Goal: Consume media (video, audio): Consume media (video, audio)

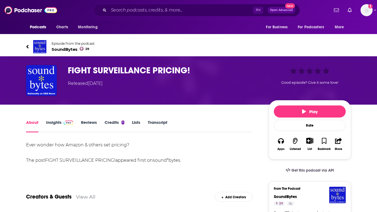
click at [57, 50] on span "SoundBytes 29" at bounding box center [73, 49] width 43 height 5
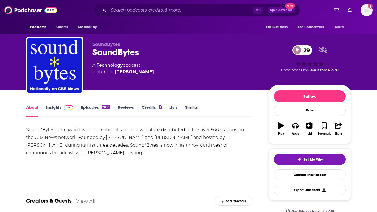
click at [92, 105] on link "Episodes 2038" at bounding box center [95, 111] width 29 height 13
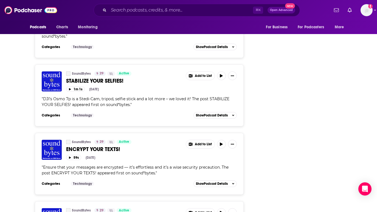
scroll to position [862, 0]
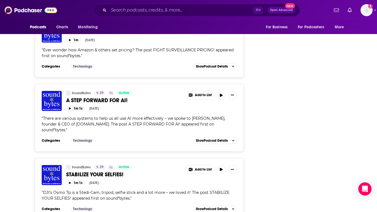
click at [68, 110] on button "1m 1s" at bounding box center [75, 108] width 19 height 5
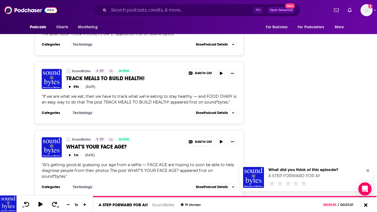
scroll to position [1734, 0]
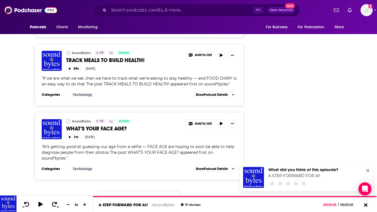
click at [134, 191] on button "Load More ..." at bounding box center [139, 198] width 82 height 15
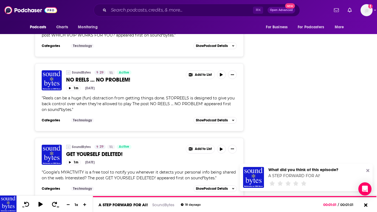
scroll to position [2284, 0]
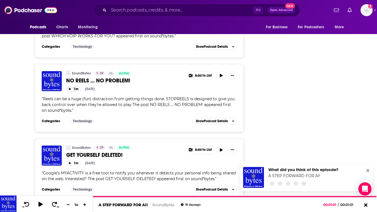
click at [72, 88] on button "1m" at bounding box center [73, 88] width 15 height 5
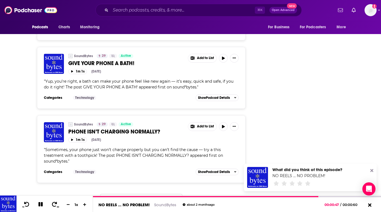
scroll to position [3510, 0]
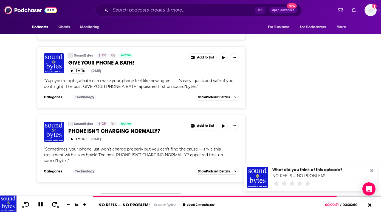
click at [132, 193] on button "Load More ..." at bounding box center [141, 200] width 82 height 15
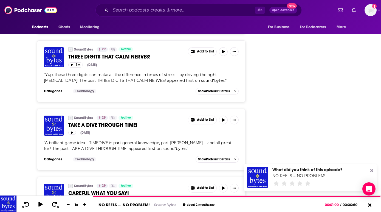
scroll to position [3938, 0]
click at [72, 131] on icon "button" at bounding box center [72, 132] width 2 height 2
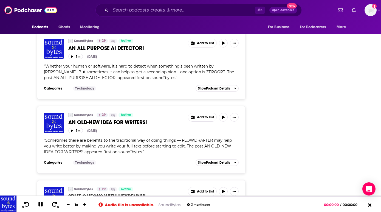
scroll to position [4500, 0]
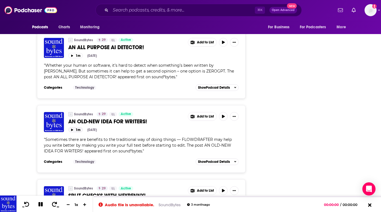
click at [73, 128] on button "1m" at bounding box center [75, 129] width 15 height 5
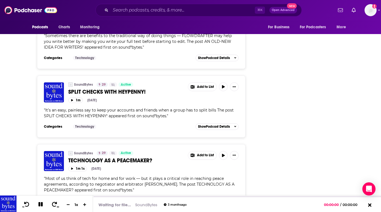
scroll to position [4605, 0]
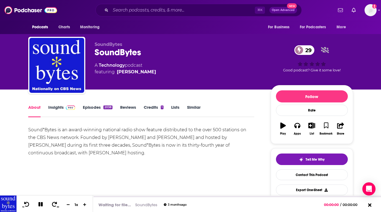
click at [89, 106] on link "Episodes 2038" at bounding box center [97, 111] width 29 height 13
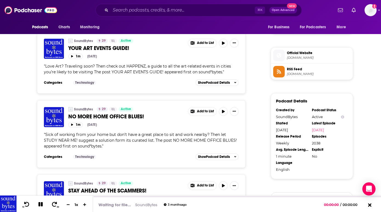
scroll to position [420, 0]
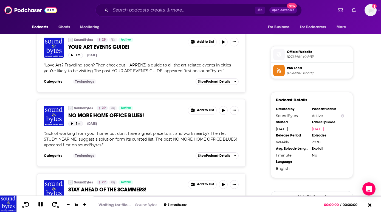
click at [71, 124] on icon "button" at bounding box center [72, 123] width 2 height 2
click at [72, 122] on button "1m" at bounding box center [75, 123] width 15 height 5
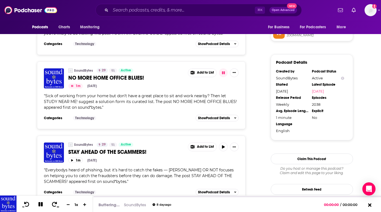
scroll to position [465, 0]
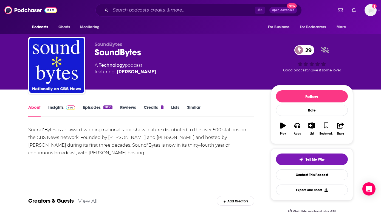
click at [95, 107] on link "Episodes 2038" at bounding box center [97, 111] width 29 height 13
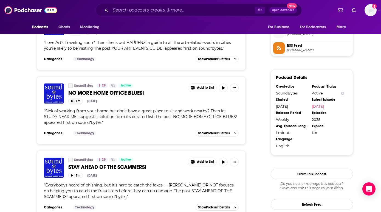
scroll to position [442, 0]
click at [75, 102] on button "1m" at bounding box center [75, 100] width 15 height 5
